Goal: Find contact information

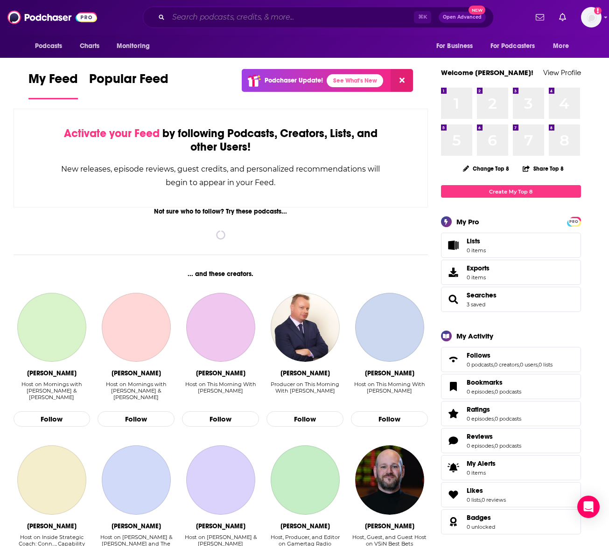
click at [258, 16] on input "Search podcasts, credits, & more..." at bounding box center [290, 17] width 245 height 15
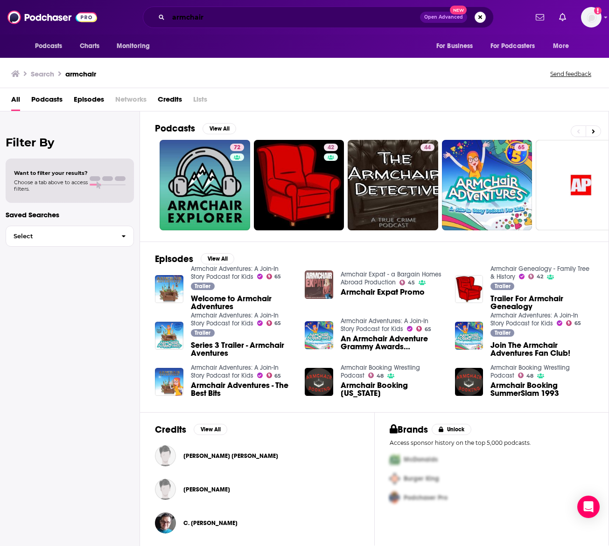
click at [272, 16] on input "armchair" at bounding box center [294, 17] width 252 height 15
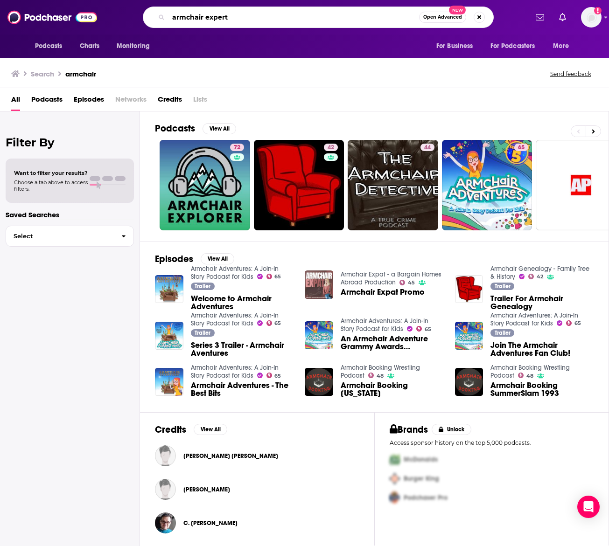
type input "armchair expert"
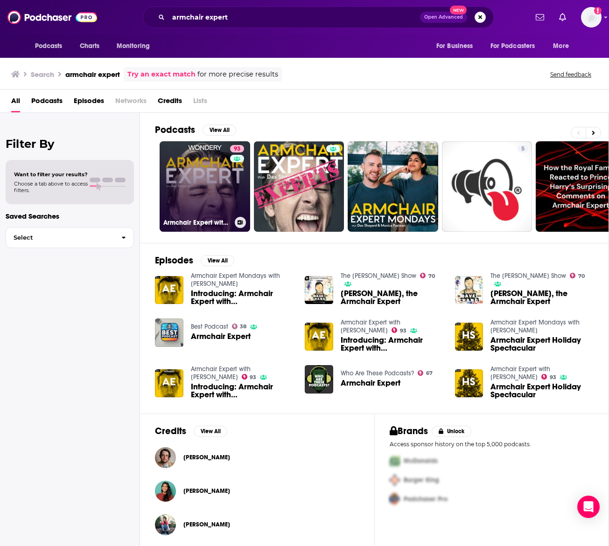
click at [209, 191] on link "93 Armchair Expert with [PERSON_NAME]" at bounding box center [205, 186] width 91 height 91
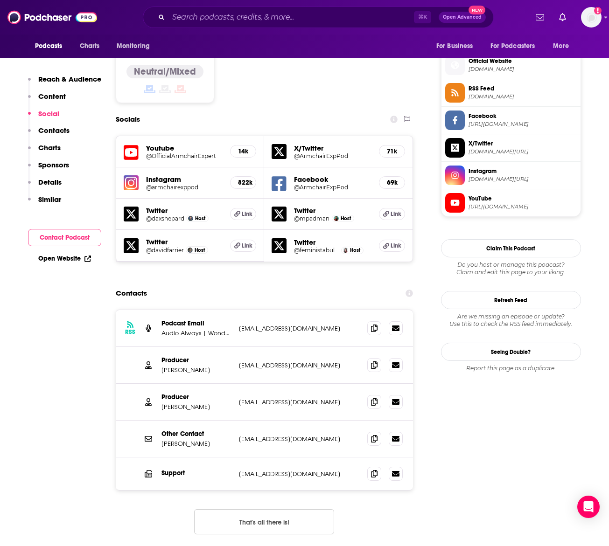
scroll to position [744, 0]
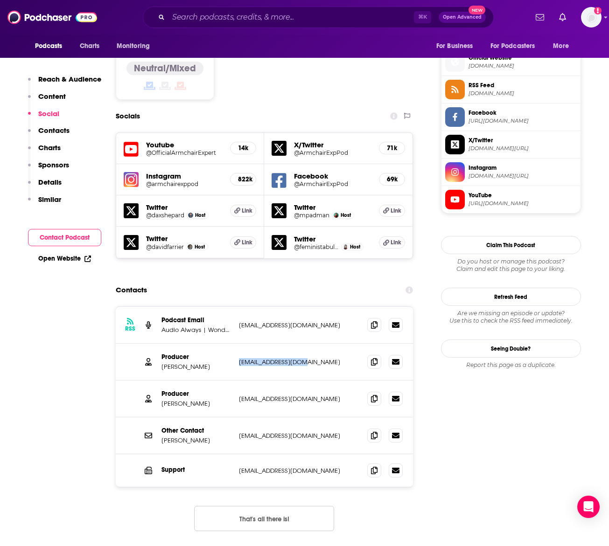
drag, startPoint x: 301, startPoint y: 309, endPoint x: 238, endPoint y: 309, distance: 63.5
click at [238, 344] on div "Producer [PERSON_NAME] [EMAIL_ADDRESS][DOMAIN_NAME] [EMAIL_ADDRESS][DOMAIN_NAME]" at bounding box center [265, 362] width 298 height 37
copy p "[EMAIL_ADDRESS][DOMAIN_NAME]"
